Goal: Check status: Check status

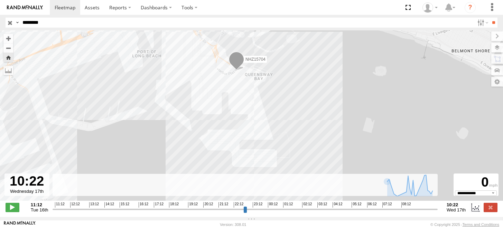
select select "**********"
click at [0, 31] on body at bounding box center [251, 114] width 503 height 228
type input "**********"
click at [489, 18] on input "**" at bounding box center [493, 23] width 8 height 10
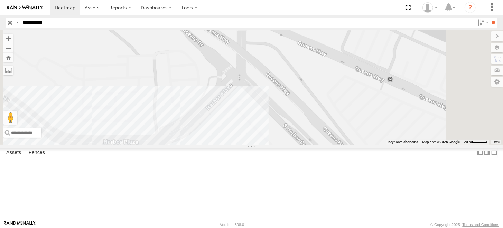
click at [0, 0] on div "All Assets" at bounding box center [0, 0] width 0 height 0
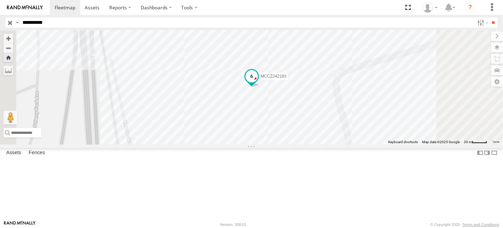
click at [257, 83] on span at bounding box center [251, 77] width 12 height 12
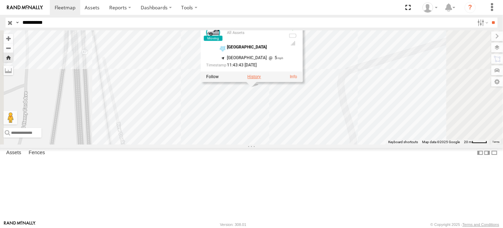
click at [261, 79] on label at bounding box center [253, 77] width 13 height 5
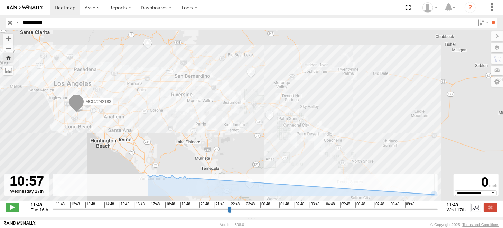
drag, startPoint x: 392, startPoint y: 213, endPoint x: 423, endPoint y: 215, distance: 31.5
click at [423, 213] on input "range" at bounding box center [245, 209] width 385 height 7
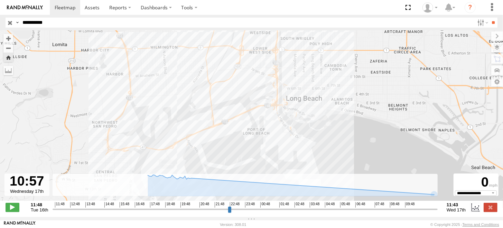
drag, startPoint x: 85, startPoint y: 138, endPoint x: 365, endPoint y: 241, distance: 298.7
click at [365, 228] on html at bounding box center [251, 114] width 503 height 228
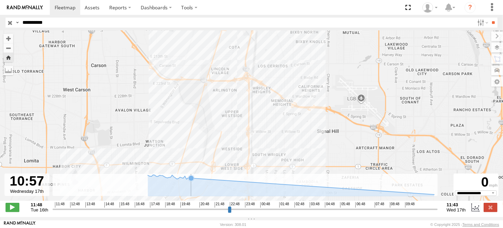
drag, startPoint x: 323, startPoint y: 80, endPoint x: 282, endPoint y: 233, distance: 158.5
click at [282, 228] on html at bounding box center [251, 114] width 503 height 228
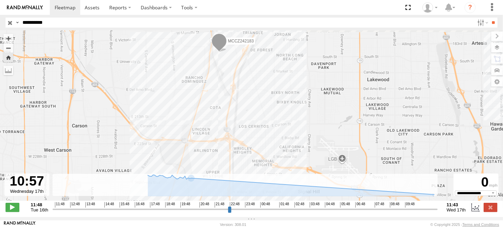
drag, startPoint x: 293, startPoint y: 115, endPoint x: 289, endPoint y: 130, distance: 15.5
click at [289, 130] on div "MCCZ242183" at bounding box center [251, 119] width 503 height 178
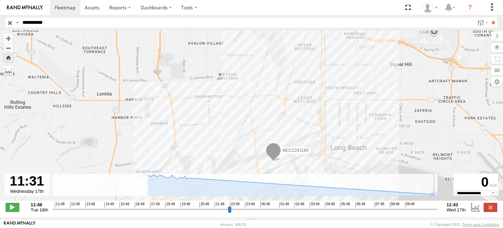
drag, startPoint x: 423, startPoint y: 213, endPoint x: 432, endPoint y: 214, distance: 9.3
click at [432, 213] on input "range" at bounding box center [245, 209] width 385 height 7
drag, startPoint x: 434, startPoint y: 213, endPoint x: 442, endPoint y: 213, distance: 8.6
type input "**********"
click at [438, 213] on input "range" at bounding box center [245, 209] width 385 height 7
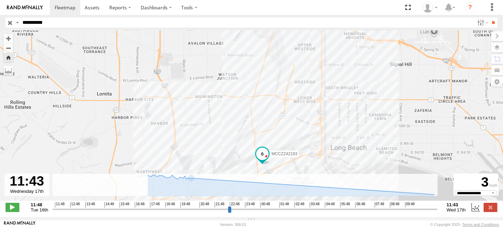
drag, startPoint x: 119, startPoint y: 24, endPoint x: 5, endPoint y: 20, distance: 113.7
click at [6, 20] on div "Search Query Asset ID Asset Label Registration Manufacturer Model VIN Job ID Dr…" at bounding box center [248, 23] width 484 height 10
